Goal: Information Seeking & Learning: Learn about a topic

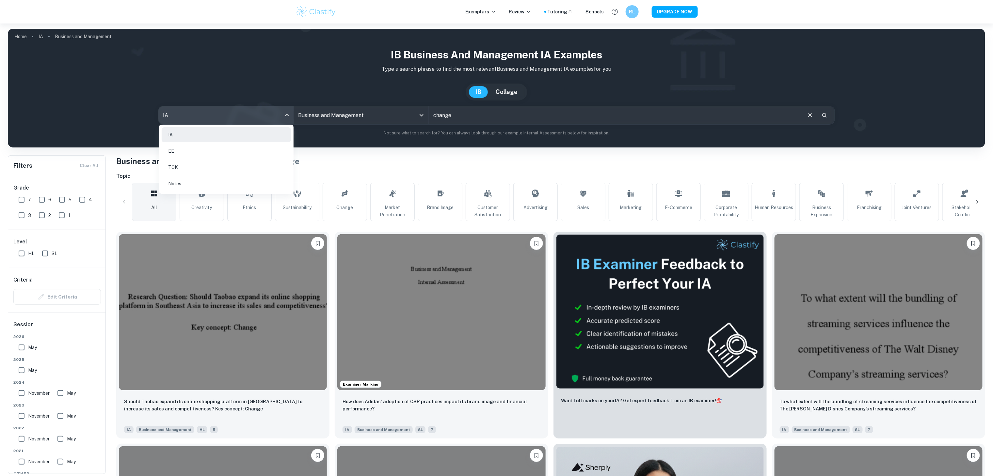
click at [259, 170] on li "TOK" at bounding box center [226, 167] width 129 height 15
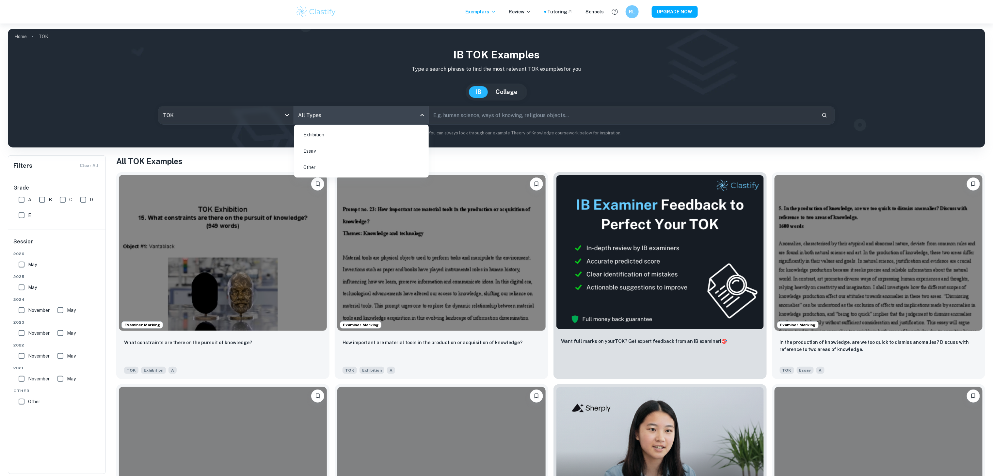
click at [400, 114] on body "We value your privacy We use cookies to enhance your browsing experience, serve…" at bounding box center [496, 262] width 993 height 476
click at [400, 152] on li "Essay" at bounding box center [361, 151] width 129 height 15
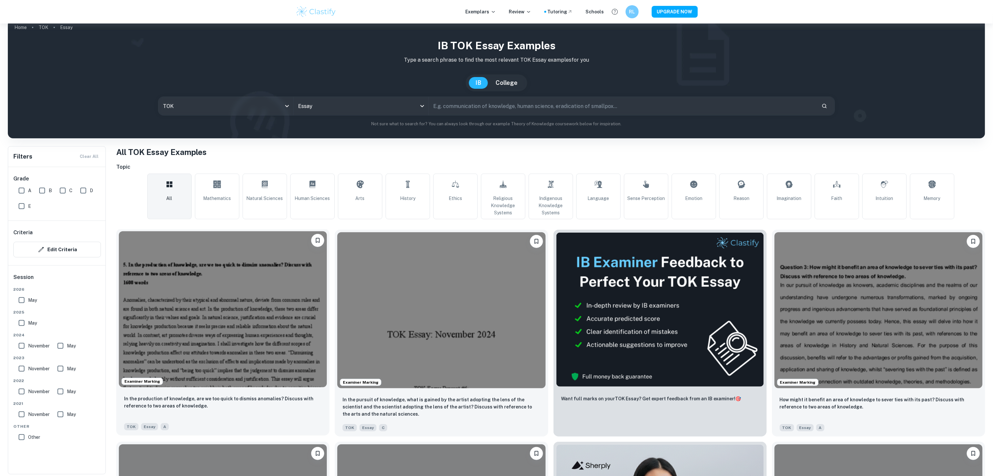
scroll to position [10, 0]
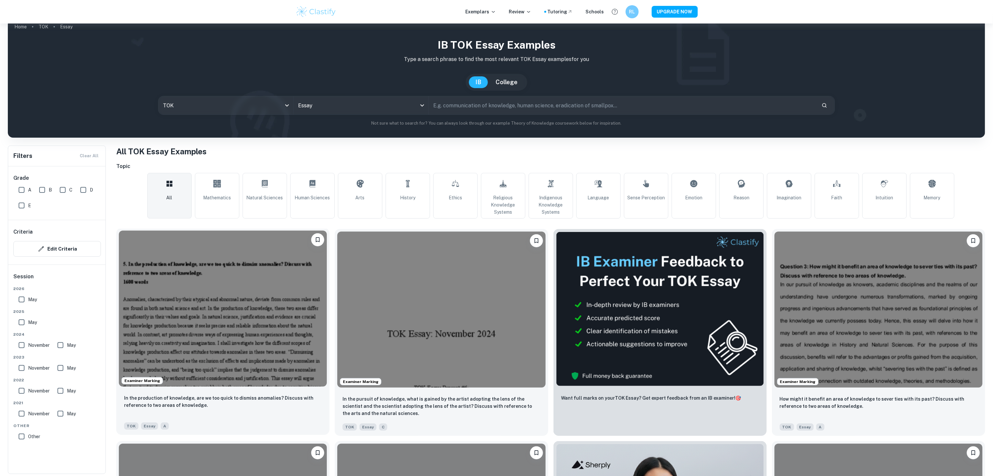
click at [272, 385] on img at bounding box center [223, 309] width 208 height 156
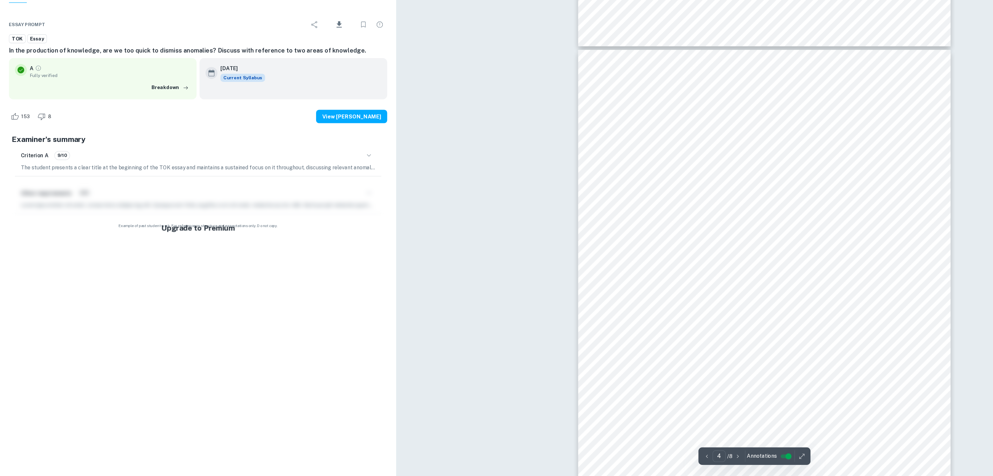
scroll to position [1309, 0]
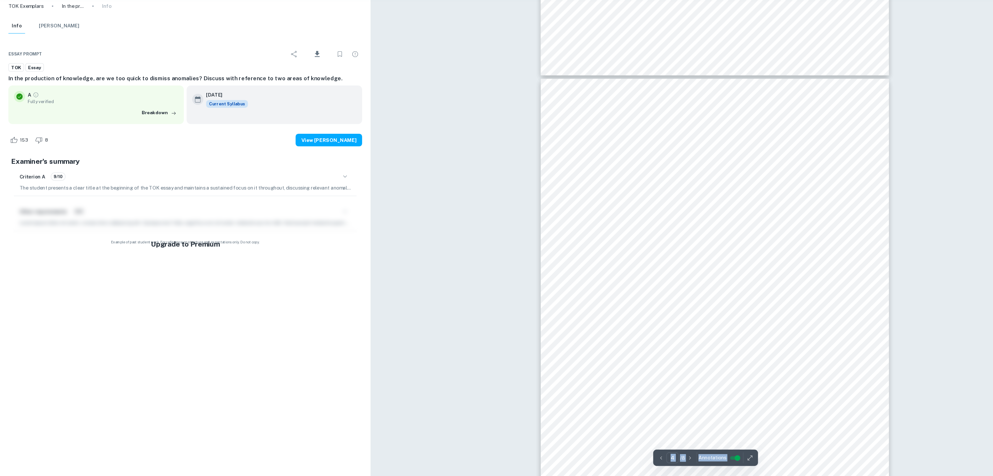
click at [539, 150] on div "Correct Criterion A The chosen title is made clear and apparent in the submissi…" at bounding box center [669, 475] width 645 height 3520
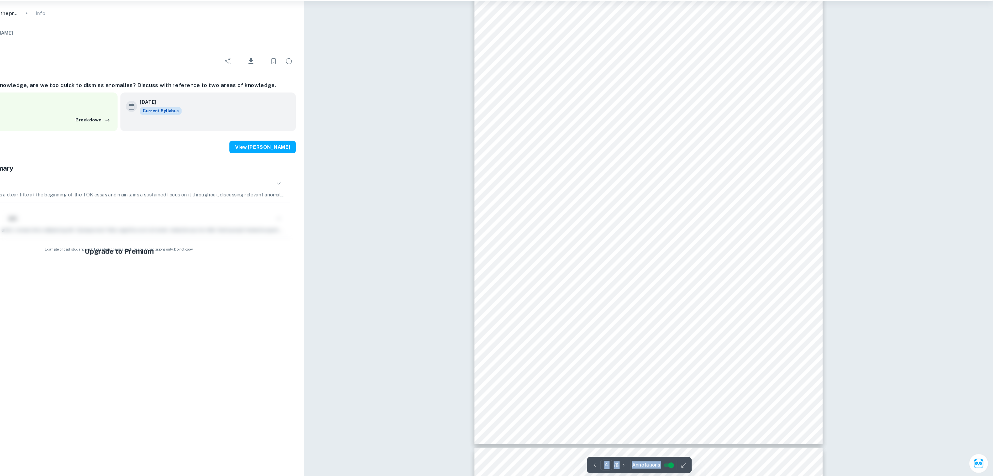
scroll to position [1395, 0]
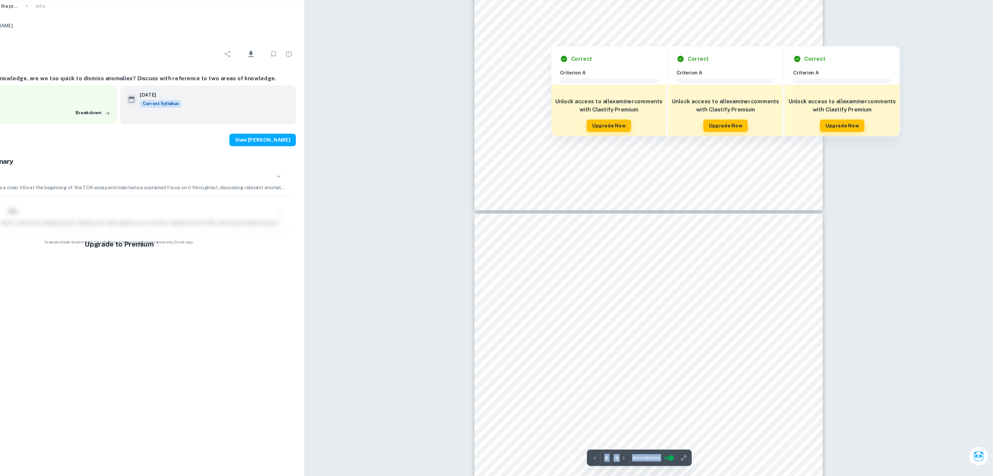
type input "5"
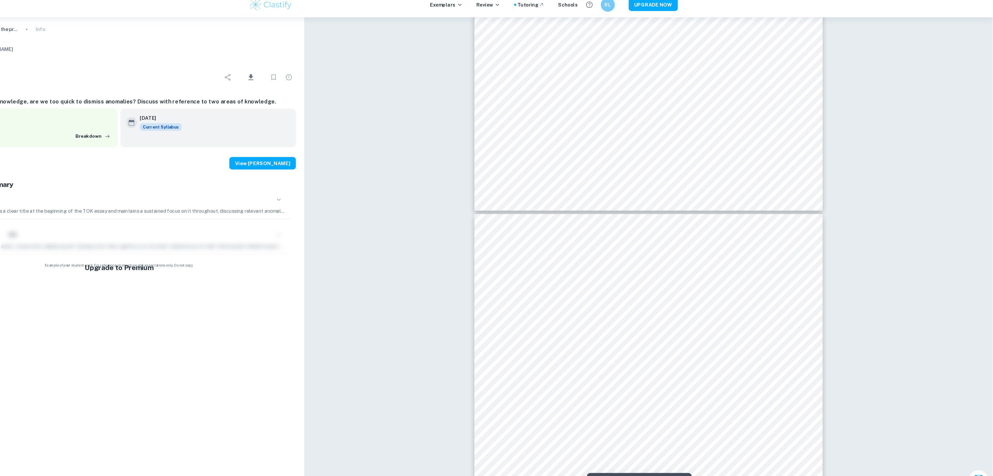
scroll to position [1629, 0]
